Goal: Contribute content: Add original content to the website for others to see

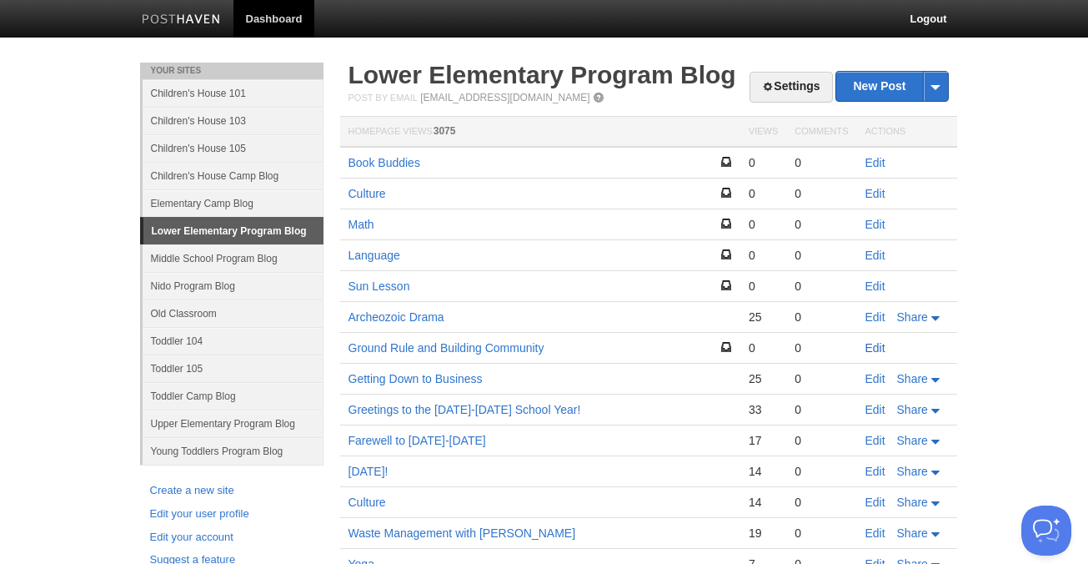
click at [876, 348] on link "Edit" at bounding box center [876, 347] width 20 height 13
click at [878, 349] on link "Edit" at bounding box center [876, 347] width 20 height 13
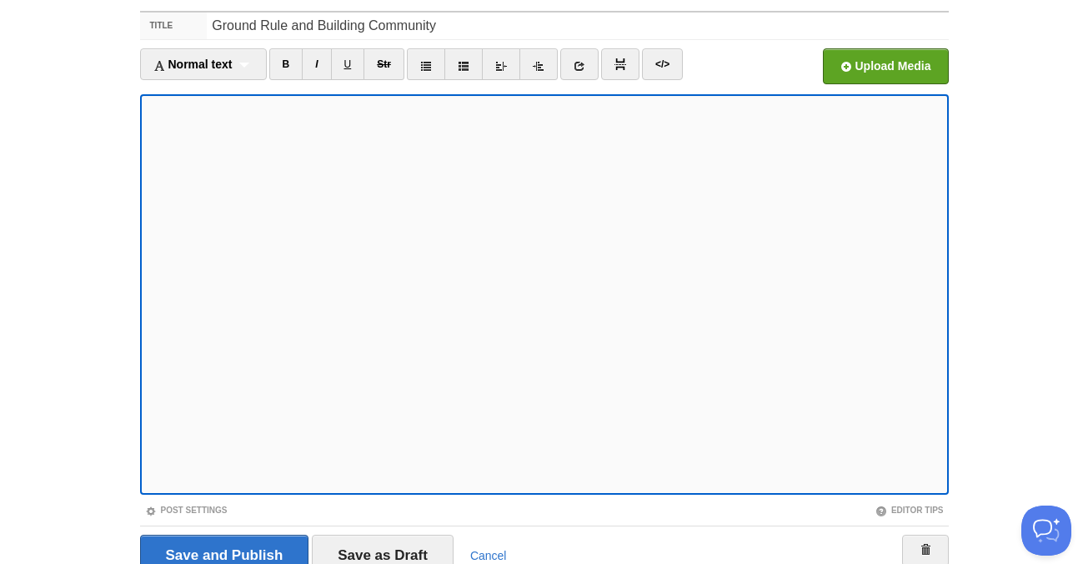
scroll to position [66, 0]
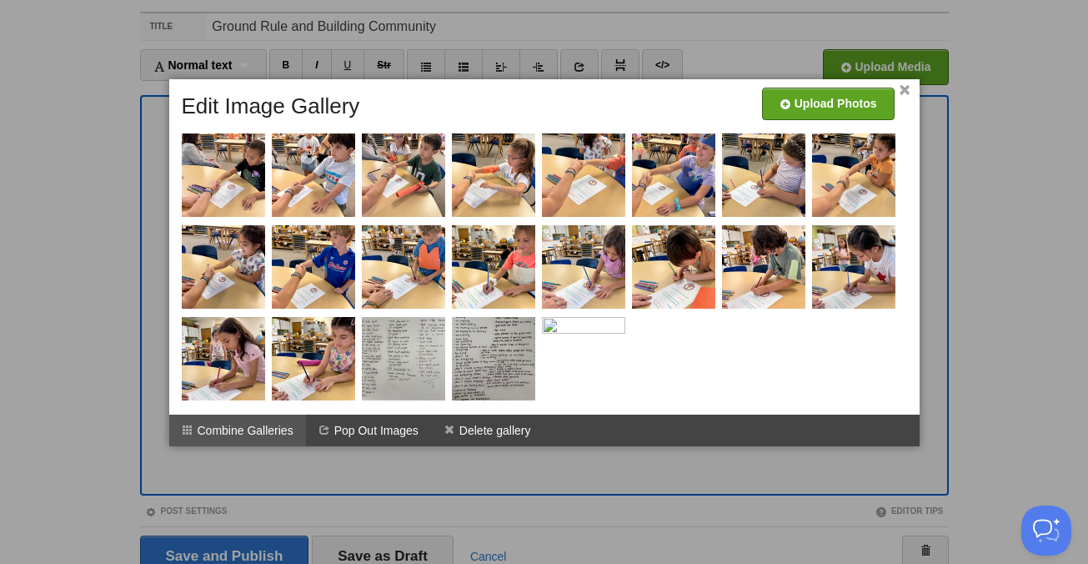
click at [261, 431] on li "Combine Galleries" at bounding box center [237, 431] width 137 height 32
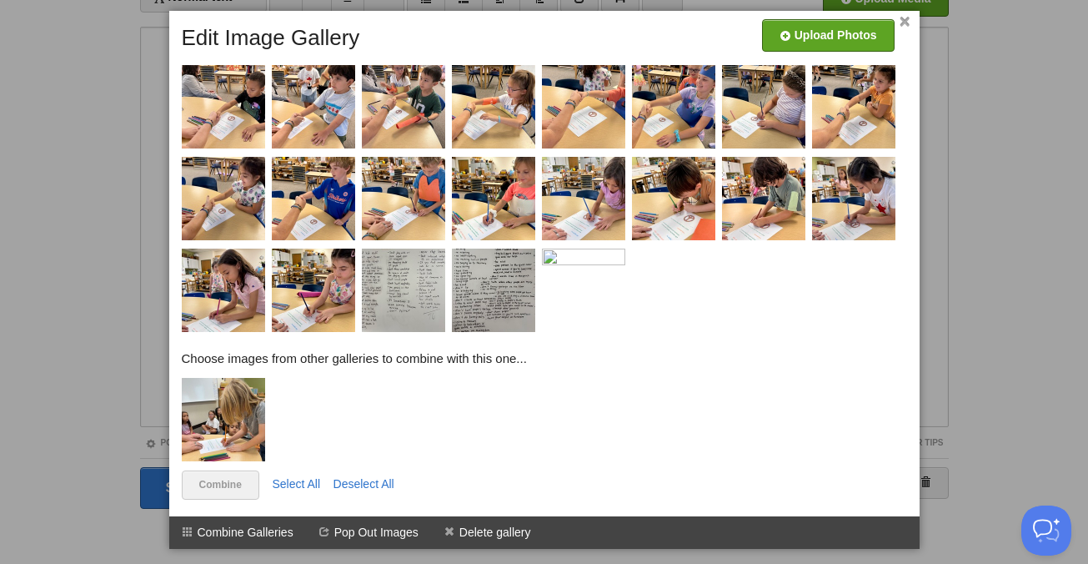
scroll to position [141, 0]
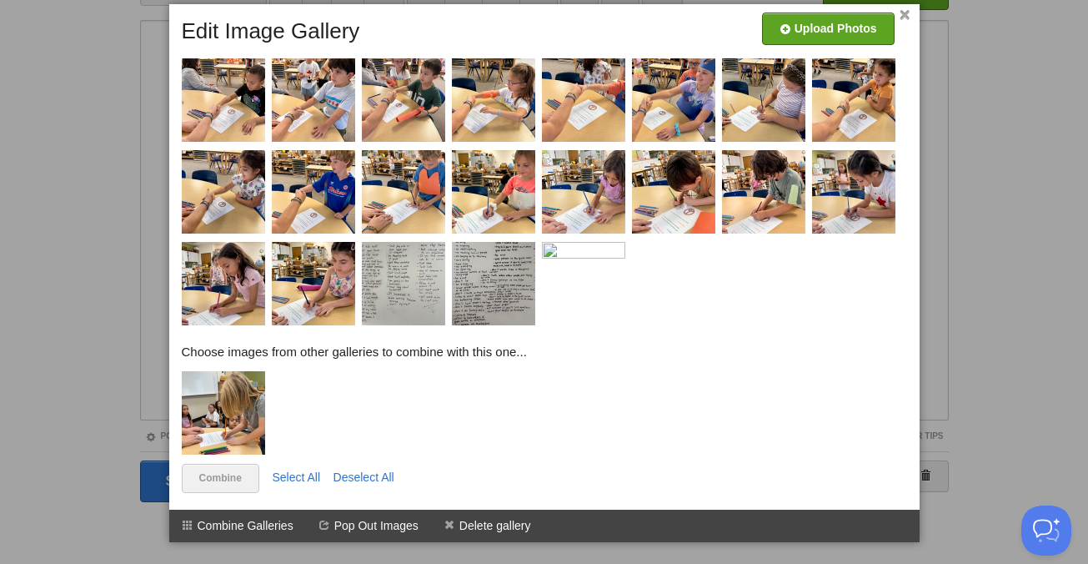
click at [224, 430] on img at bounding box center [223, 412] width 83 height 83
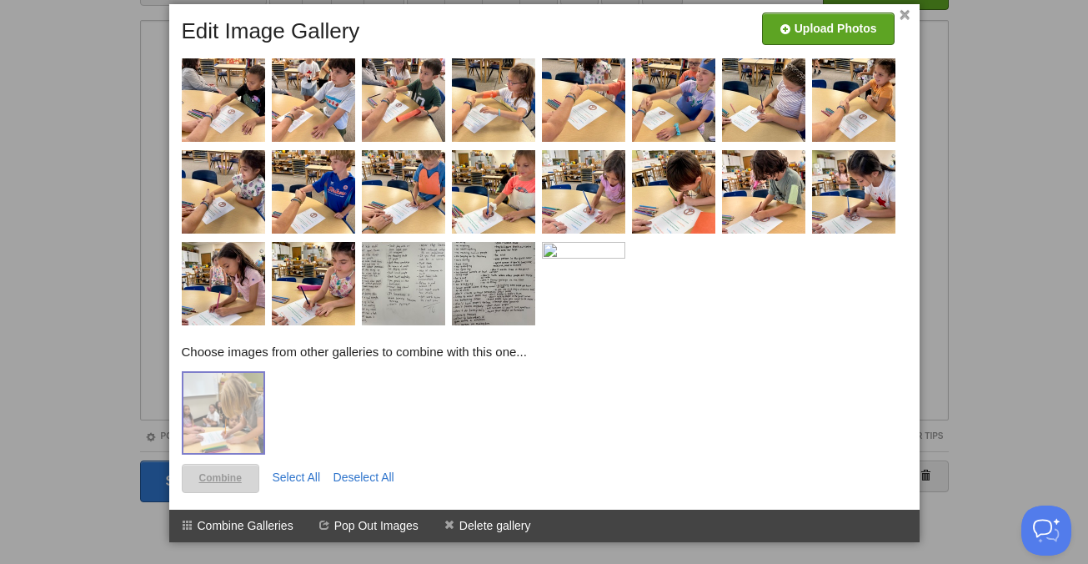
click at [225, 478] on link "Combine" at bounding box center [221, 478] width 78 height 29
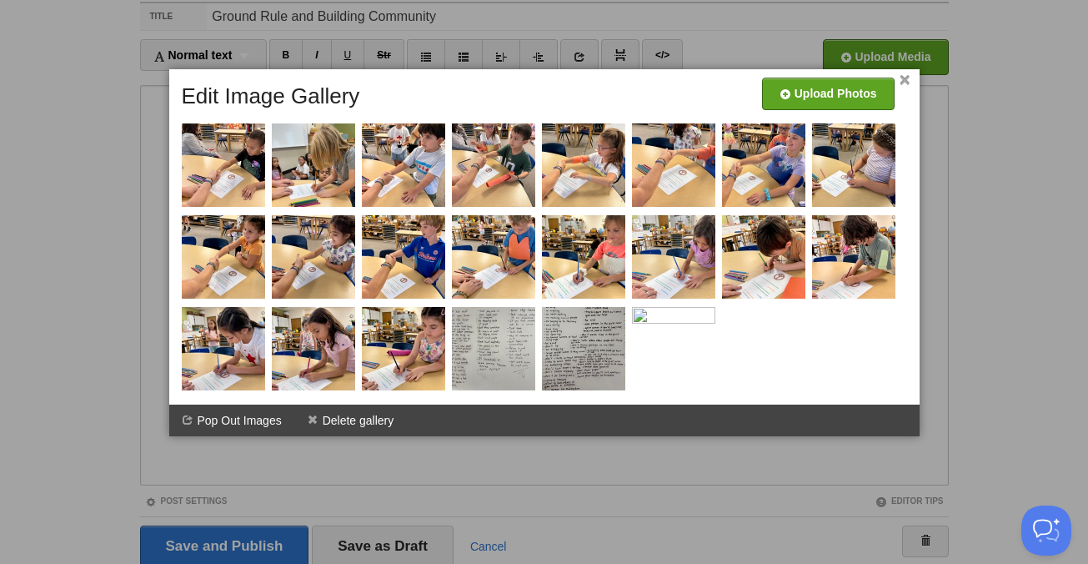
scroll to position [73, 0]
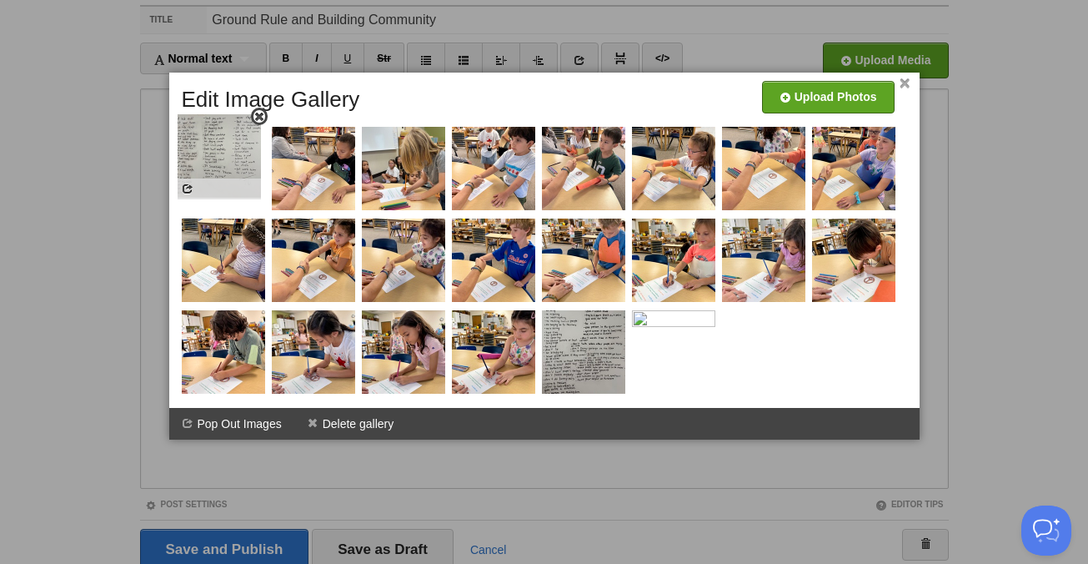
drag, startPoint x: 495, startPoint y: 369, endPoint x: 220, endPoint y: 173, distance: 337.2
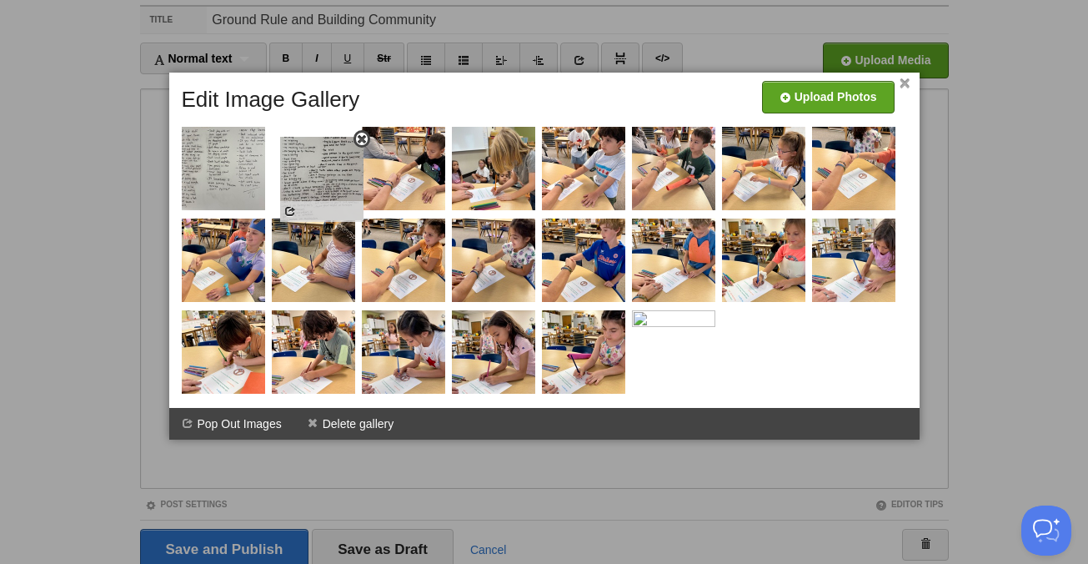
drag, startPoint x: 572, startPoint y: 359, endPoint x: 310, endPoint y: 185, distance: 314.1
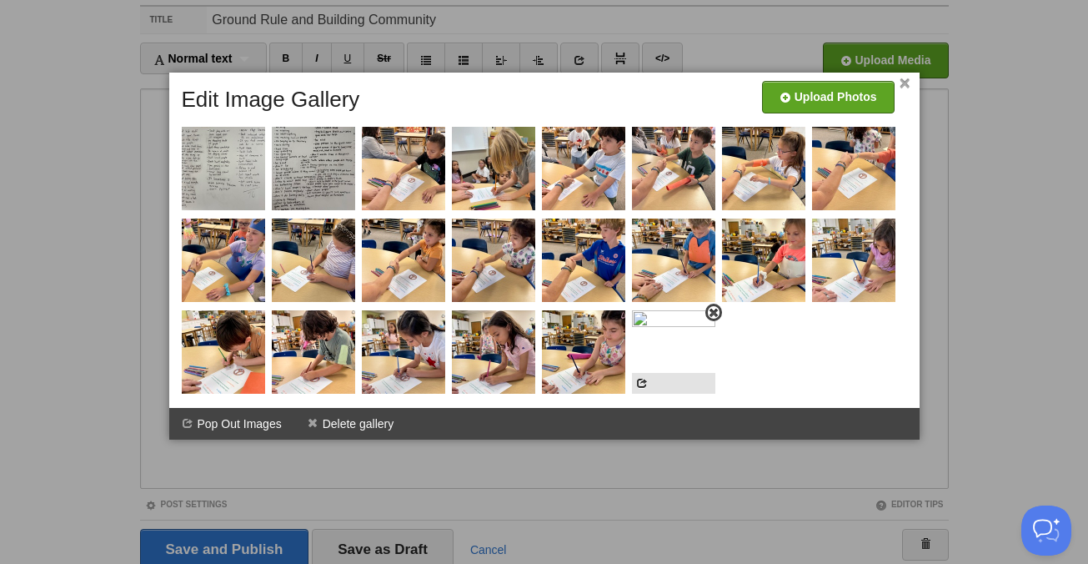
click at [685, 353] on img at bounding box center [673, 351] width 83 height 83
click at [717, 310] on span at bounding box center [714, 313] width 12 height 12
click at [907, 84] on link "×" at bounding box center [905, 83] width 11 height 9
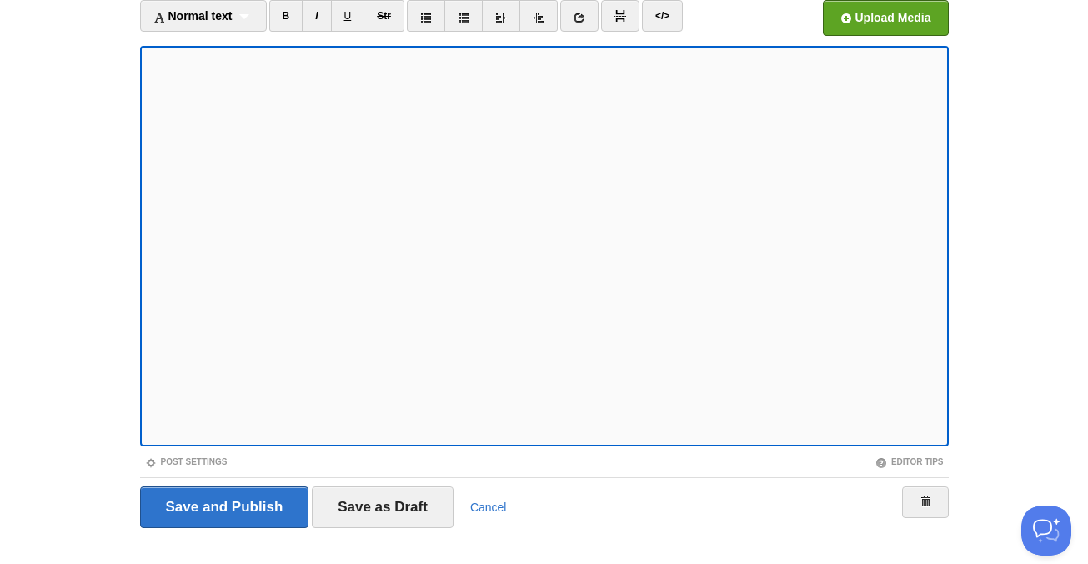
scroll to position [141, 0]
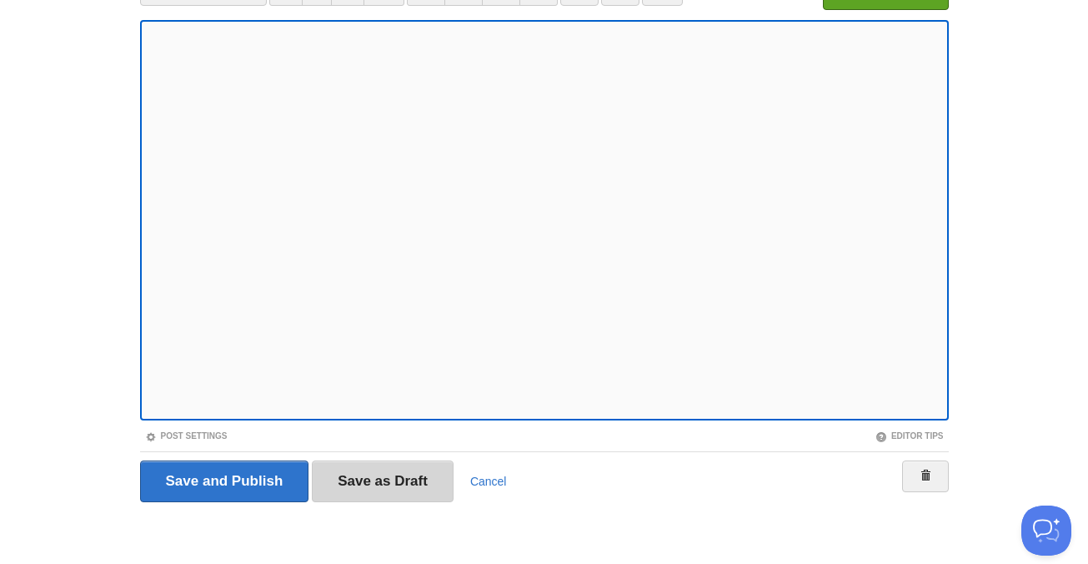
click at [394, 491] on input "Save as Draft" at bounding box center [383, 481] width 142 height 42
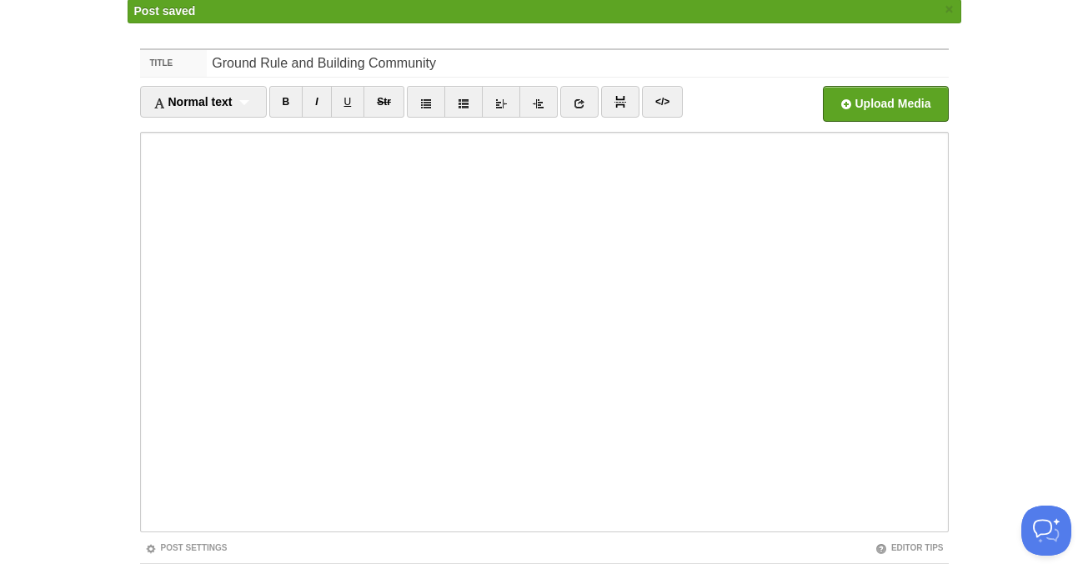
scroll to position [63, 0]
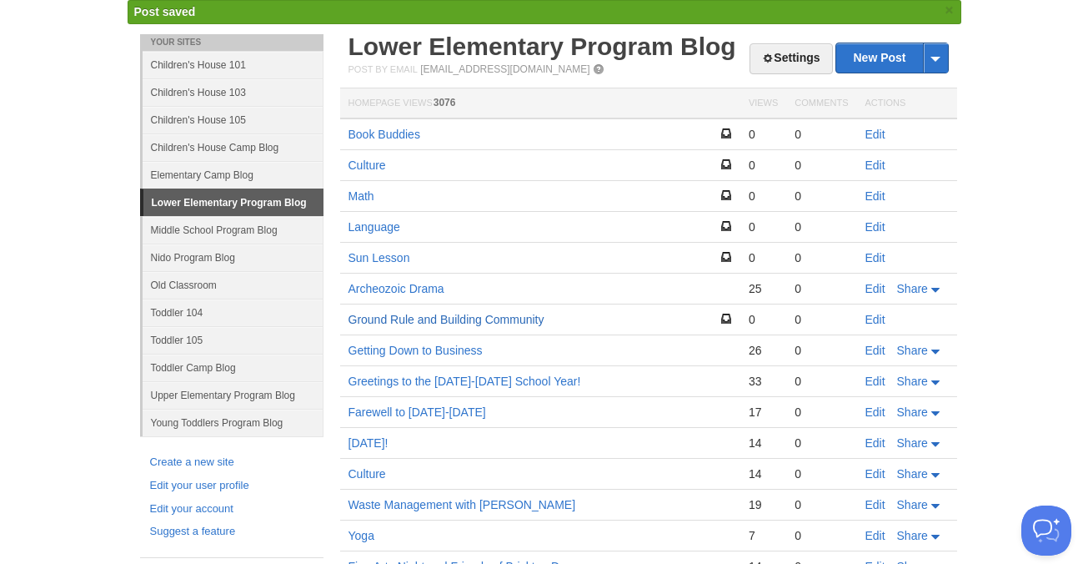
click at [459, 319] on link "Ground Rule and Building Community" at bounding box center [447, 319] width 196 height 13
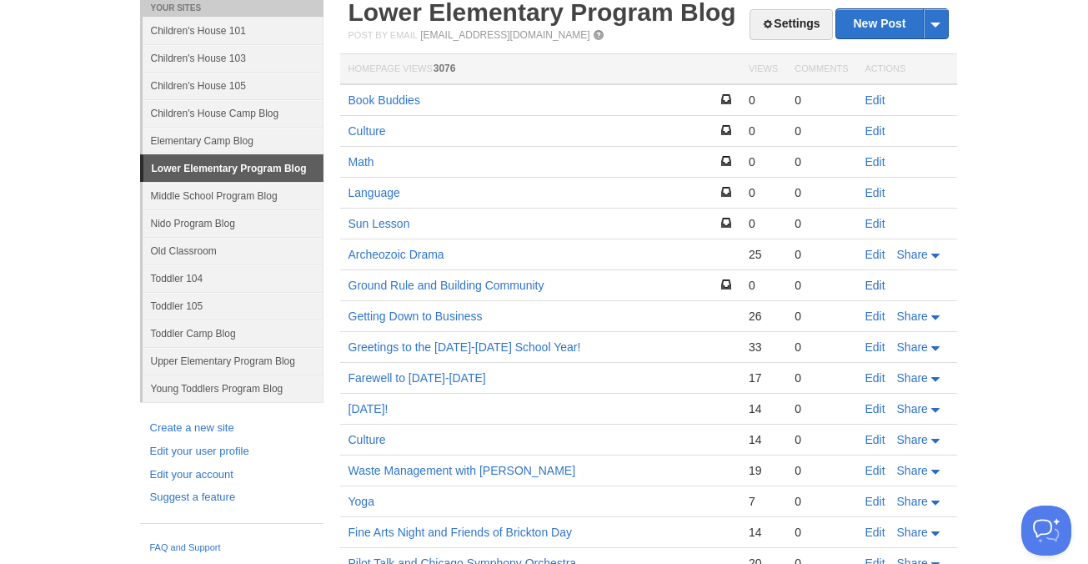
click at [874, 282] on link "Edit" at bounding box center [876, 285] width 20 height 13
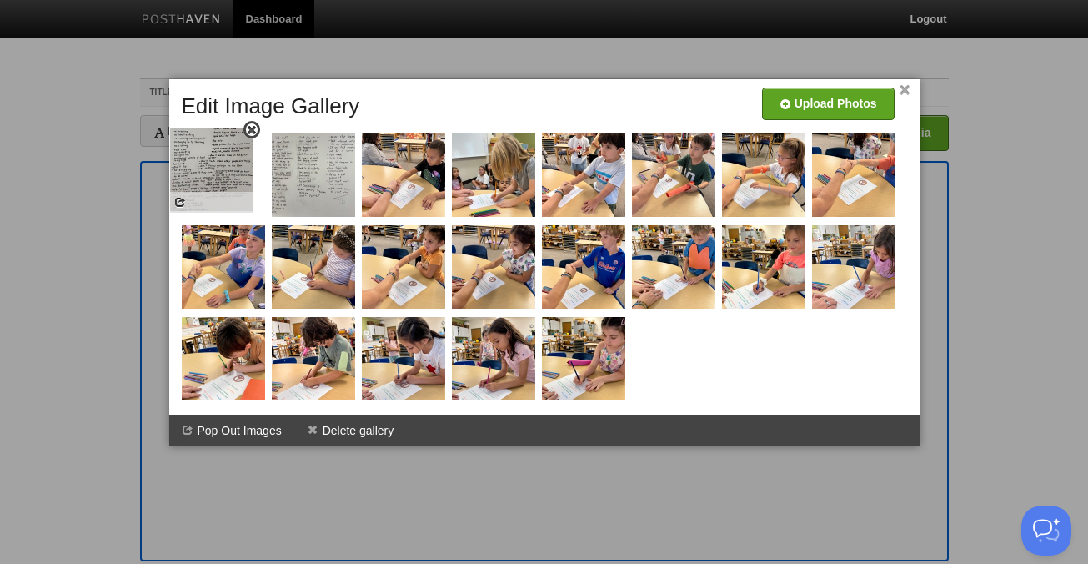
drag, startPoint x: 313, startPoint y: 158, endPoint x: 211, endPoint y: 152, distance: 101.9
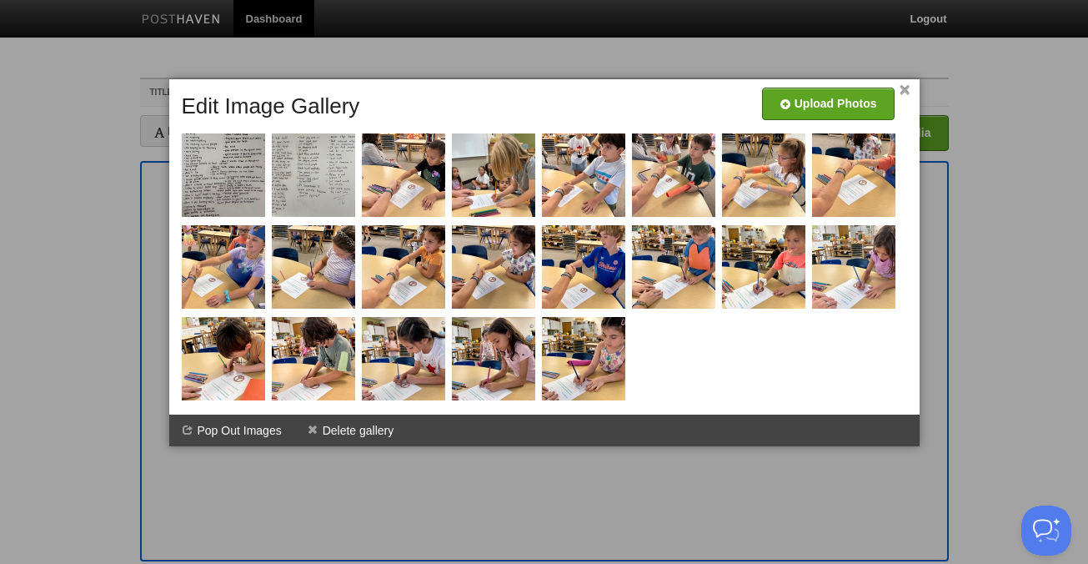
click at [905, 88] on link "×" at bounding box center [905, 90] width 11 height 9
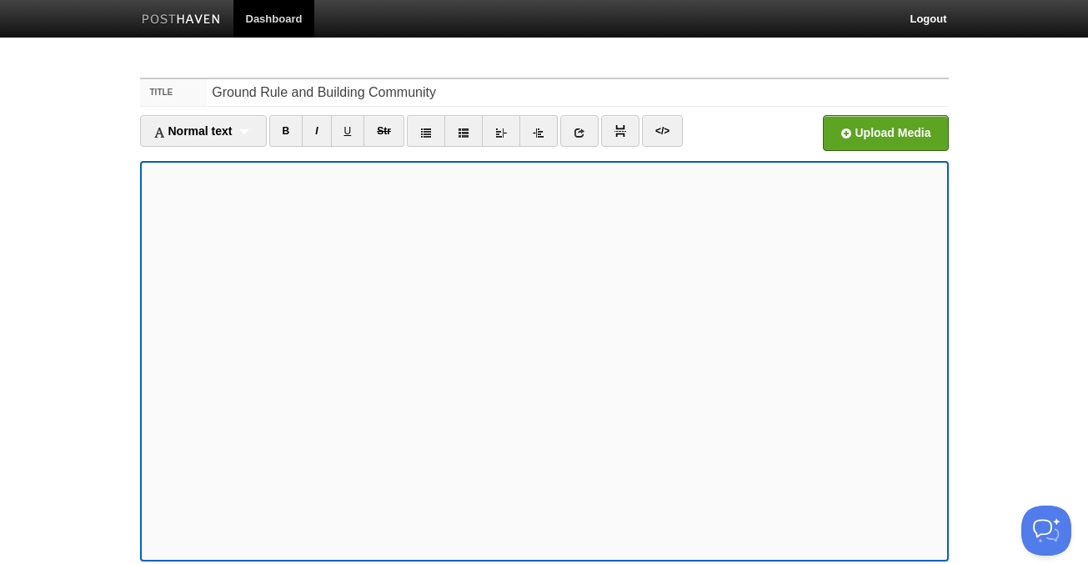
scroll to position [141, 0]
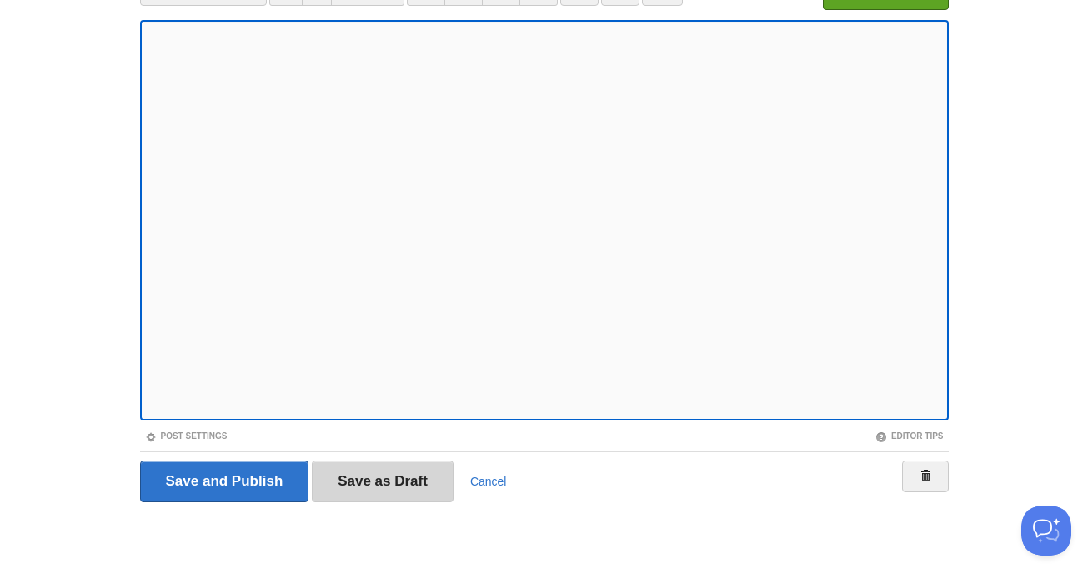
click at [383, 493] on input "Save as Draft" at bounding box center [383, 481] width 142 height 42
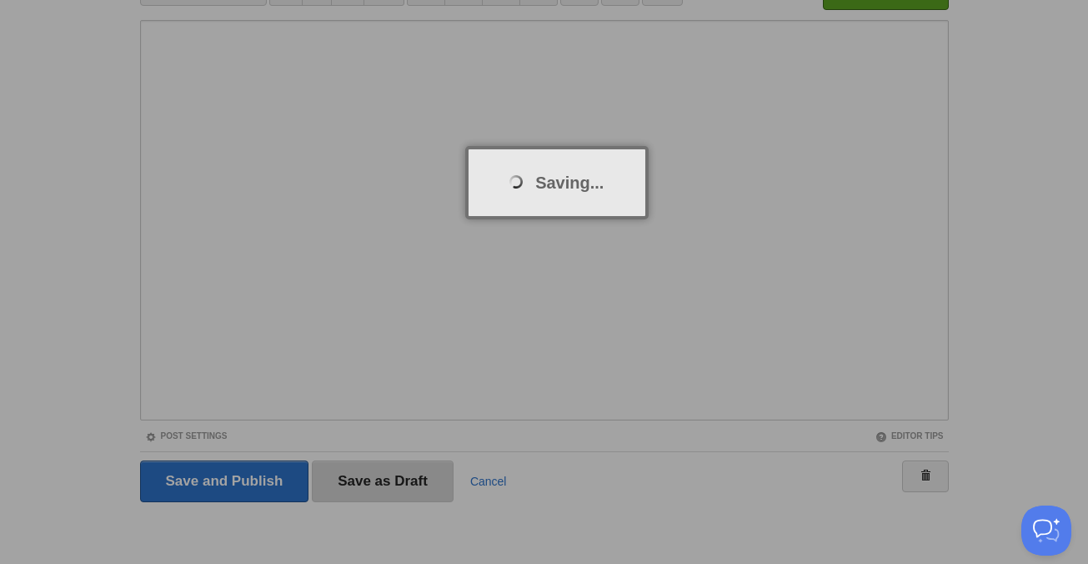
scroll to position [63, 0]
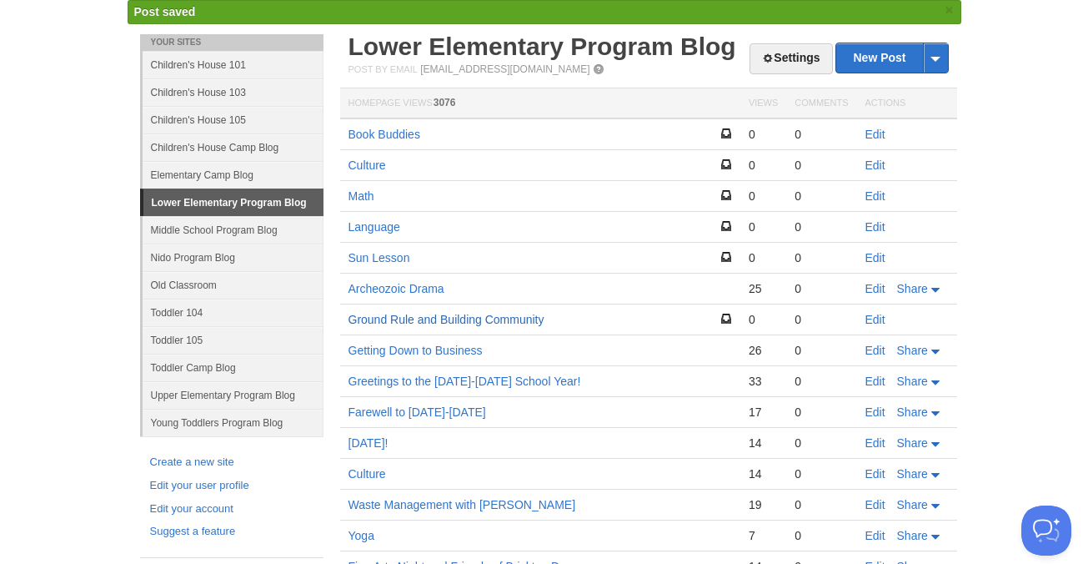
click at [415, 319] on link "Ground Rule and Building Community" at bounding box center [447, 319] width 196 height 13
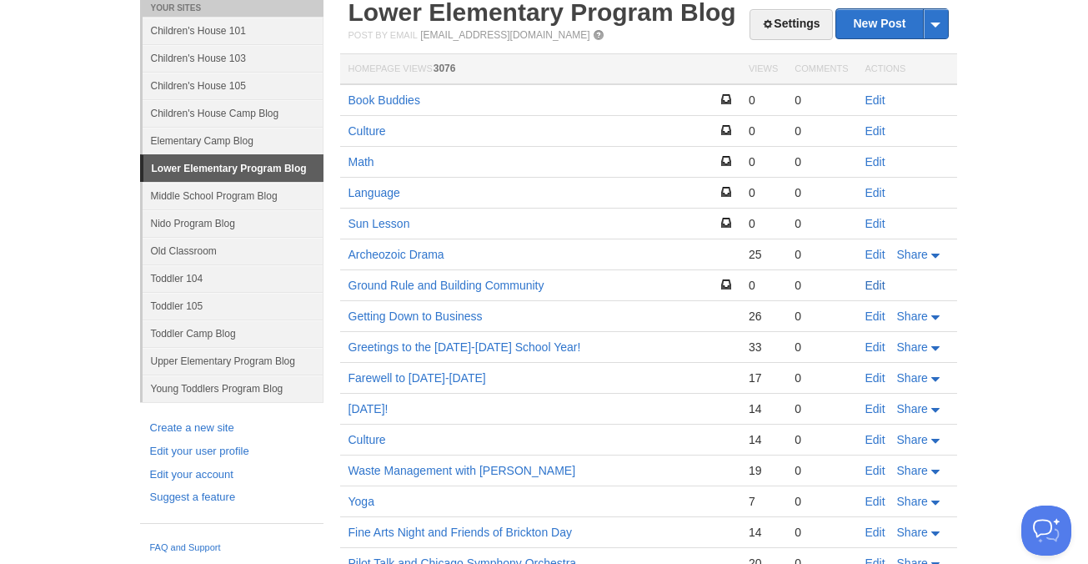
click at [878, 281] on link "Edit" at bounding box center [876, 285] width 20 height 13
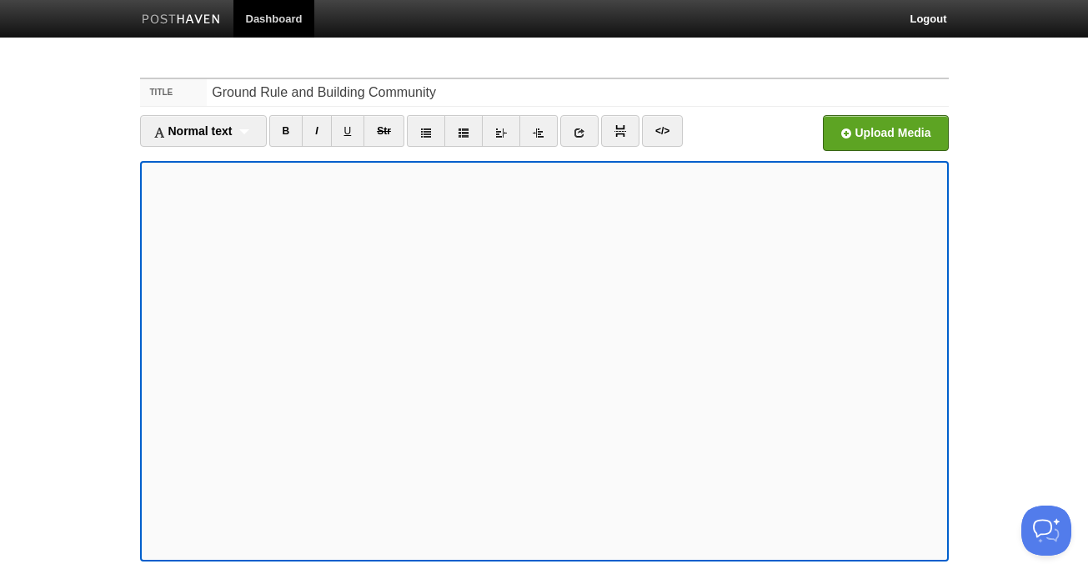
scroll to position [141, 0]
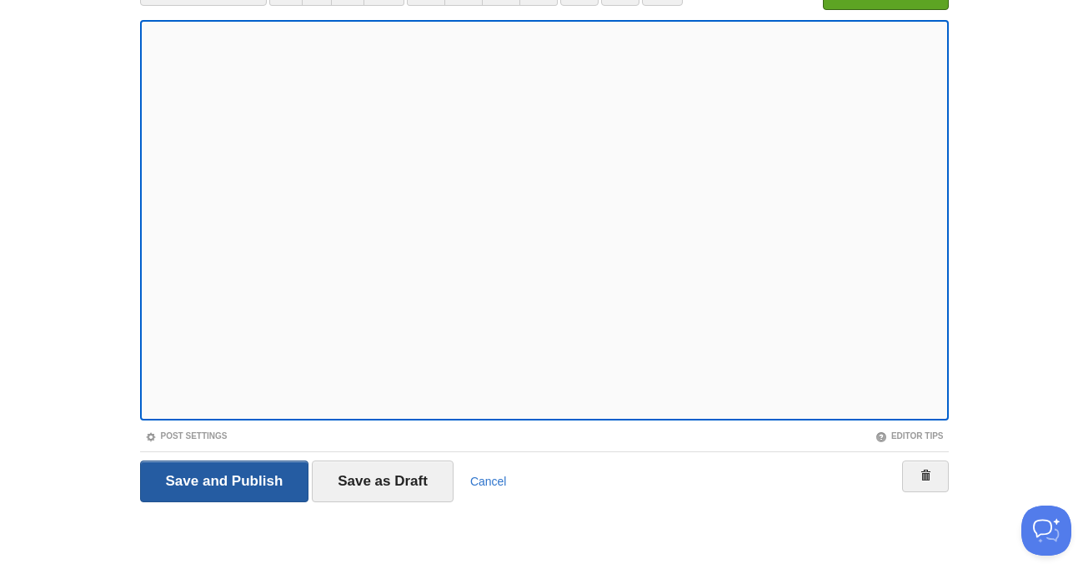
click at [209, 475] on input "Save and Publish" at bounding box center [224, 481] width 169 height 42
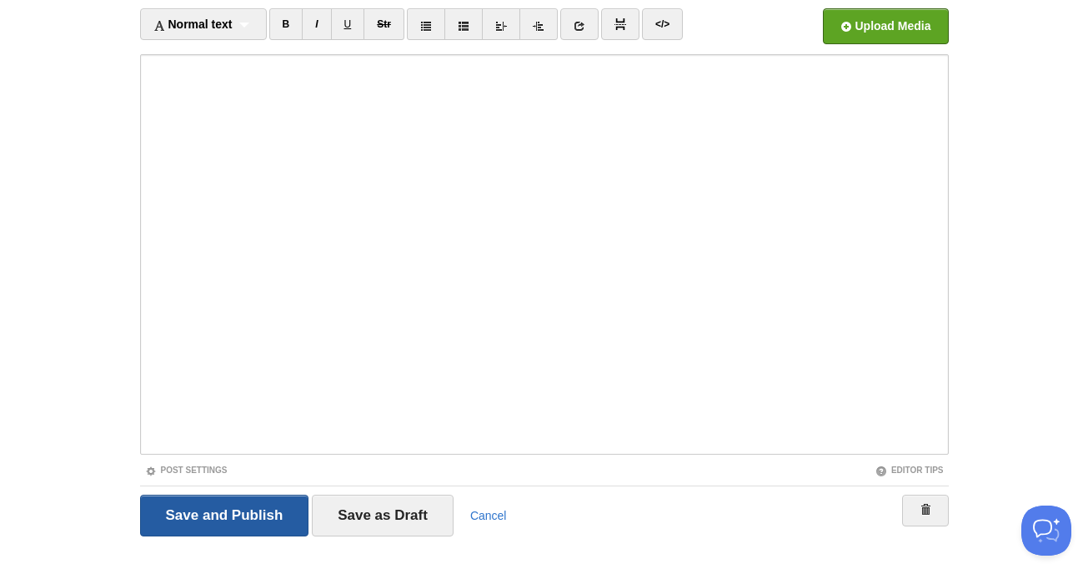
scroll to position [63, 0]
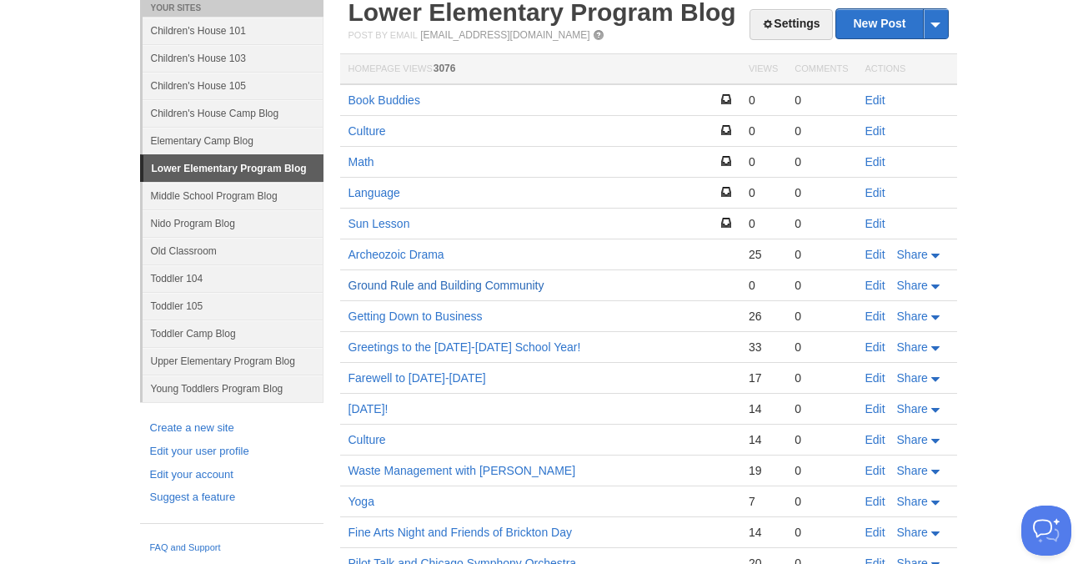
click at [460, 285] on link "Ground Rule and Building Community" at bounding box center [447, 285] width 196 height 13
click at [417, 286] on link "Ground Rule and Building Community" at bounding box center [447, 285] width 196 height 13
